Goal: Find specific page/section

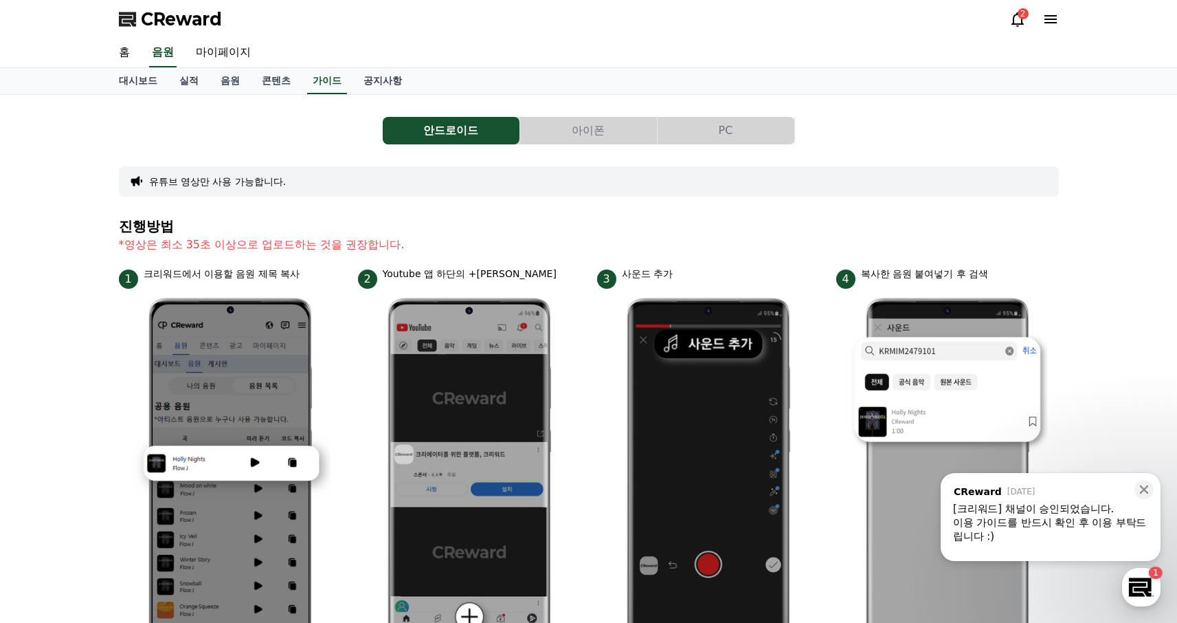
click at [1010, 14] on icon at bounding box center [1018, 19] width 16 height 16
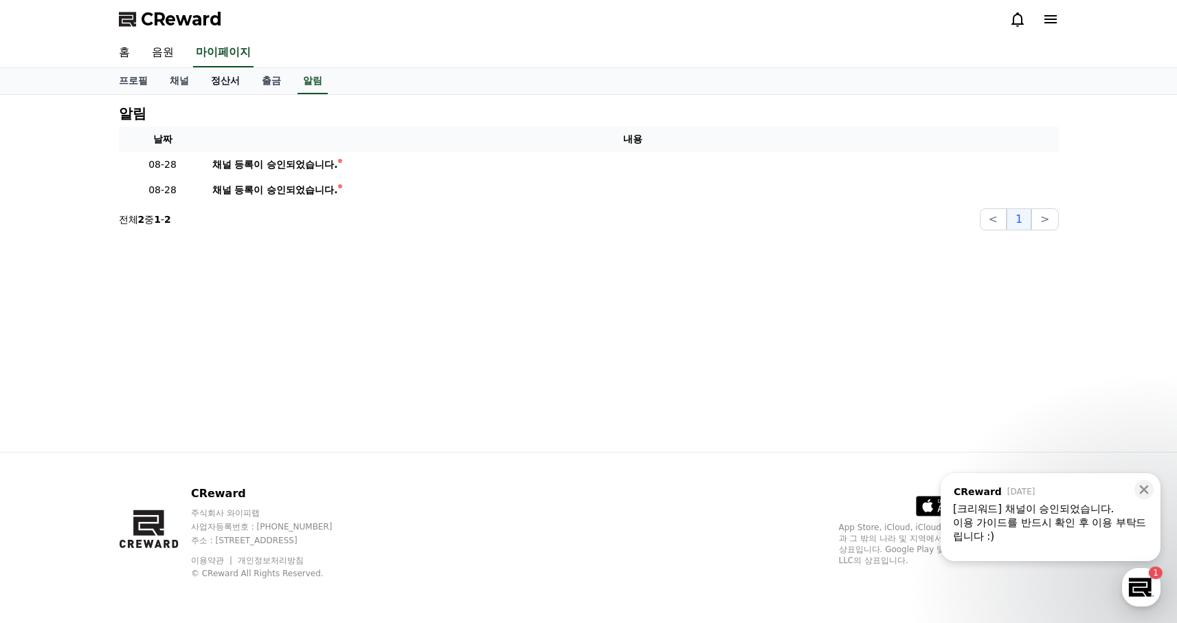
click at [220, 89] on link "정산서" at bounding box center [225, 81] width 51 height 26
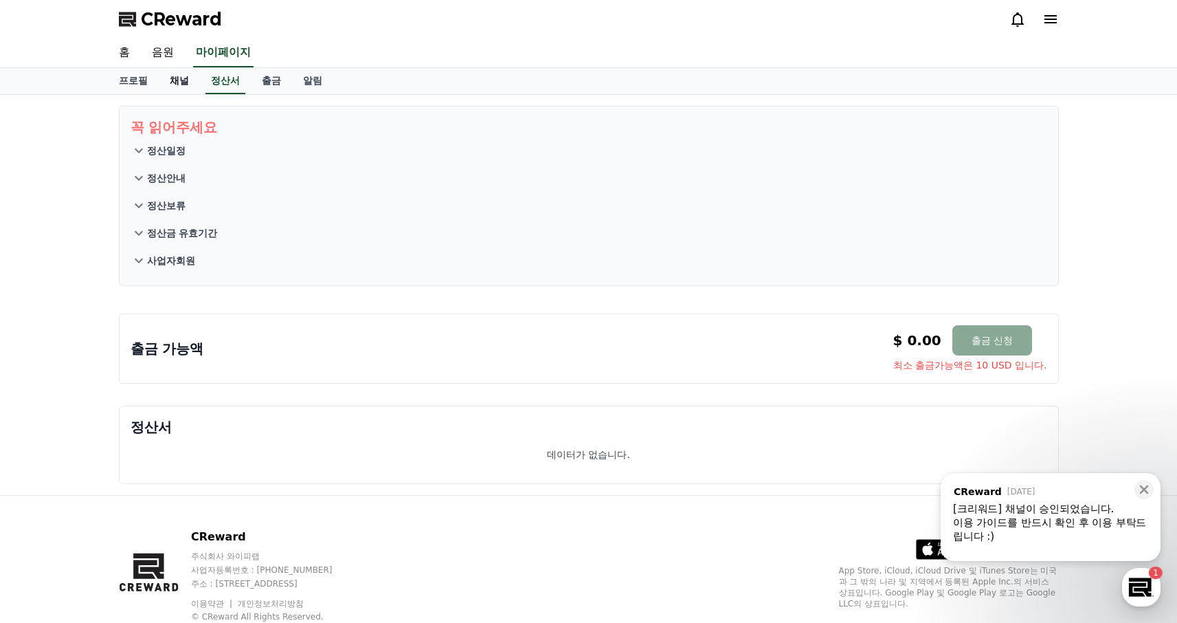
click at [174, 72] on link "채널" at bounding box center [179, 81] width 41 height 26
